Goal: Obtain resource: Download file/media

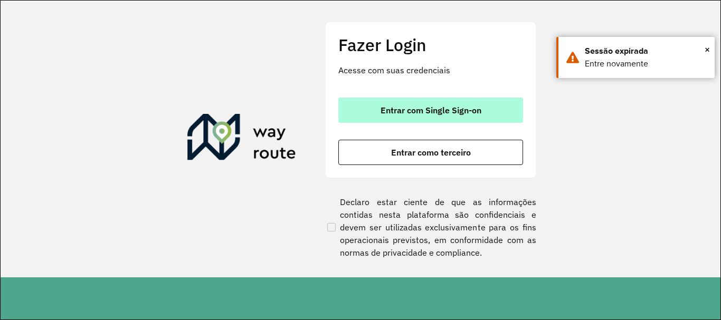
click at [388, 108] on span "Entrar com Single Sign-on" at bounding box center [430, 110] width 101 height 8
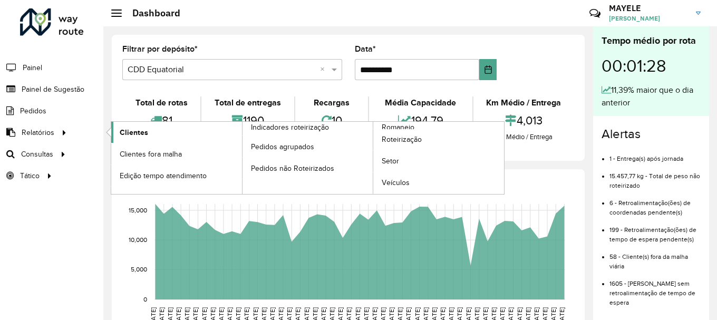
click at [143, 130] on span "Clientes" at bounding box center [134, 132] width 28 height 11
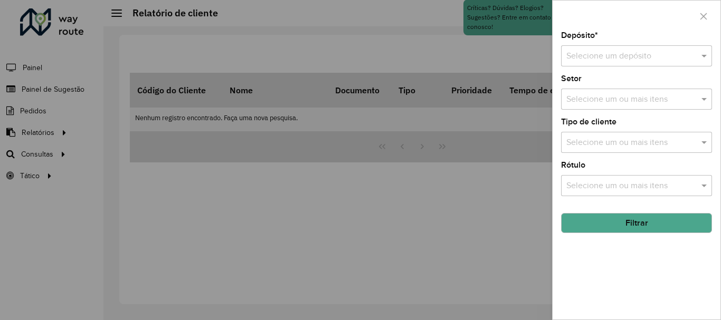
click at [567, 58] on input "text" at bounding box center [625, 56] width 119 height 13
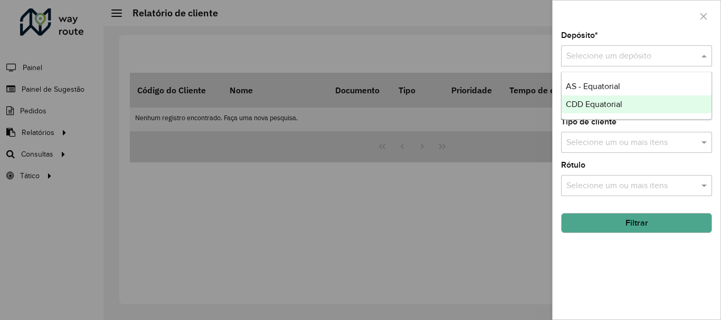
click at [596, 102] on span "CDD Equatorial" at bounding box center [594, 104] width 56 height 9
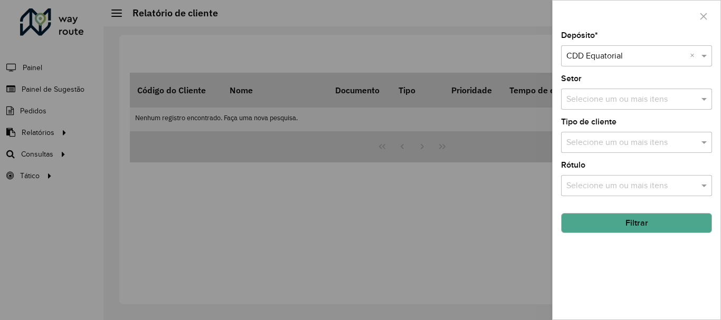
click at [609, 219] on button "Filtrar" at bounding box center [636, 223] width 151 height 20
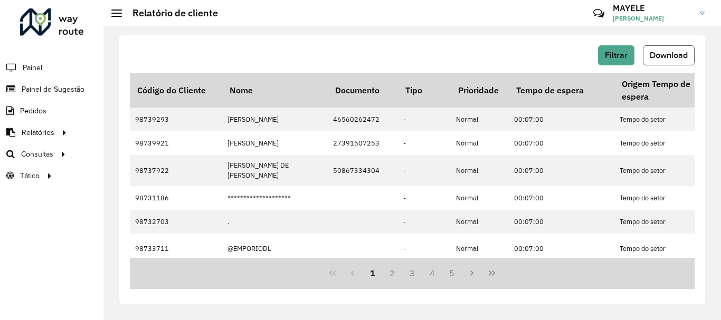
click at [663, 48] on button "Download" at bounding box center [669, 55] width 52 height 20
